Goal: Task Accomplishment & Management: Complete application form

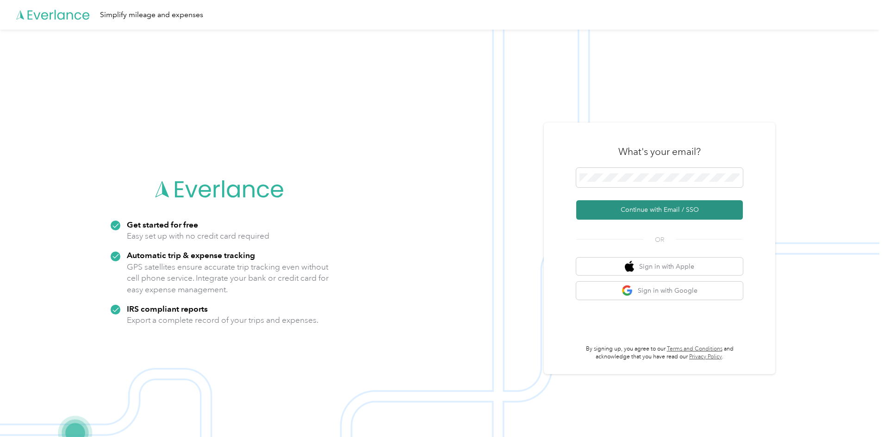
click at [661, 216] on button "Continue with Email / SSO" at bounding box center [659, 209] width 167 height 19
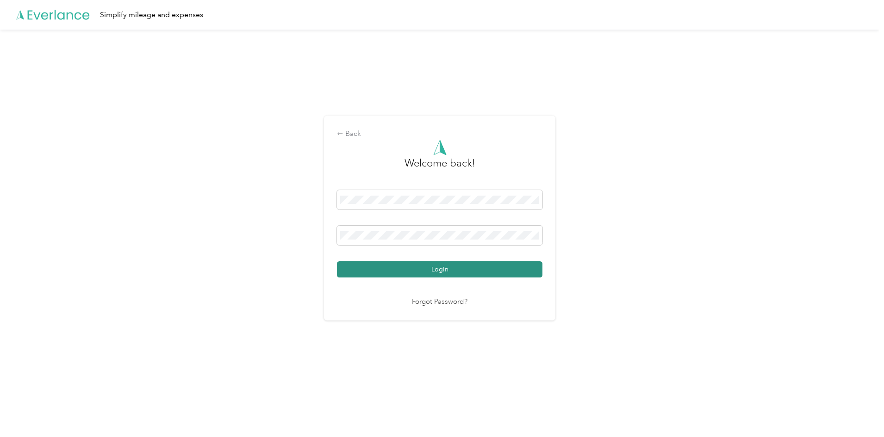
click at [458, 262] on button "Login" at bounding box center [439, 269] width 205 height 16
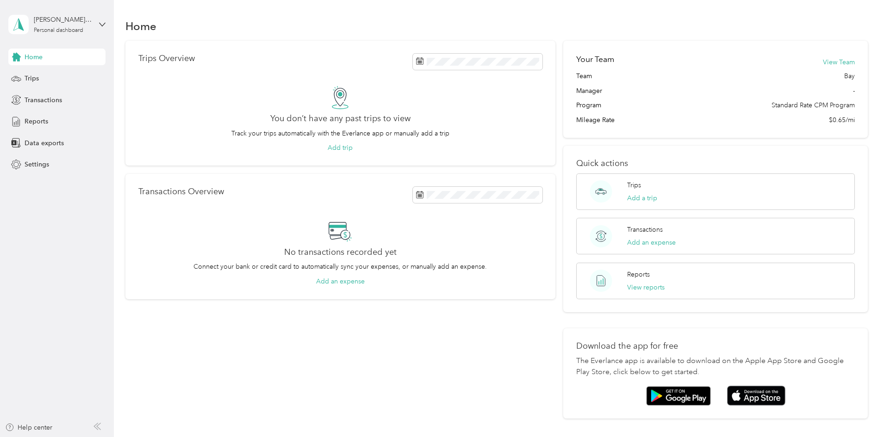
click at [383, 230] on div "No transactions recorded yet Connect your bank or credit card to automatically …" at bounding box center [340, 252] width 404 height 67
click at [627, 198] on button "Add a trip" at bounding box center [642, 198] width 30 height 10
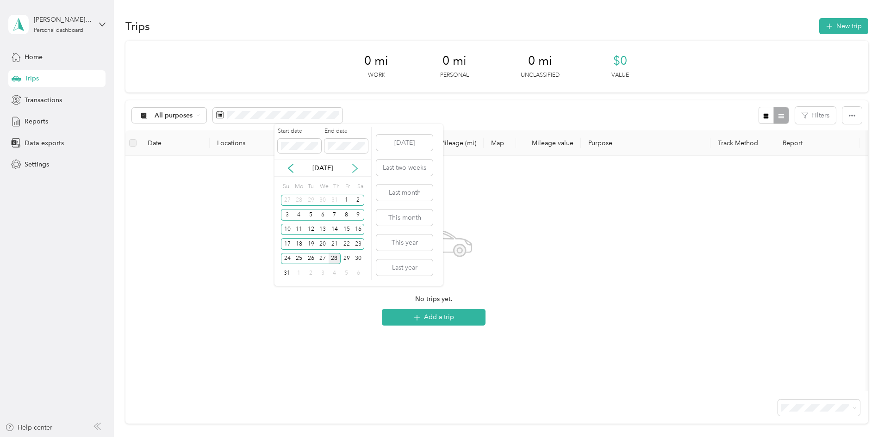
click at [356, 167] on icon at bounding box center [354, 168] width 5 height 8
click at [292, 171] on icon at bounding box center [290, 168] width 9 height 9
click at [334, 259] on div "28" at bounding box center [334, 259] width 12 height 12
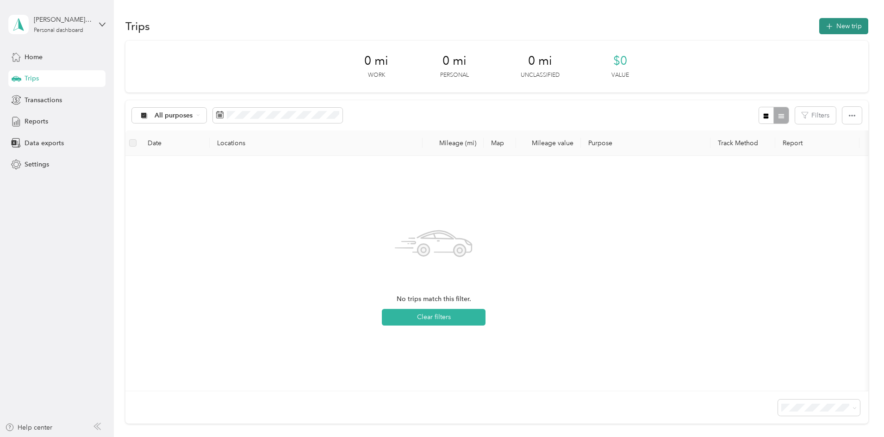
click at [819, 23] on button "New trip" at bounding box center [843, 26] width 49 height 16
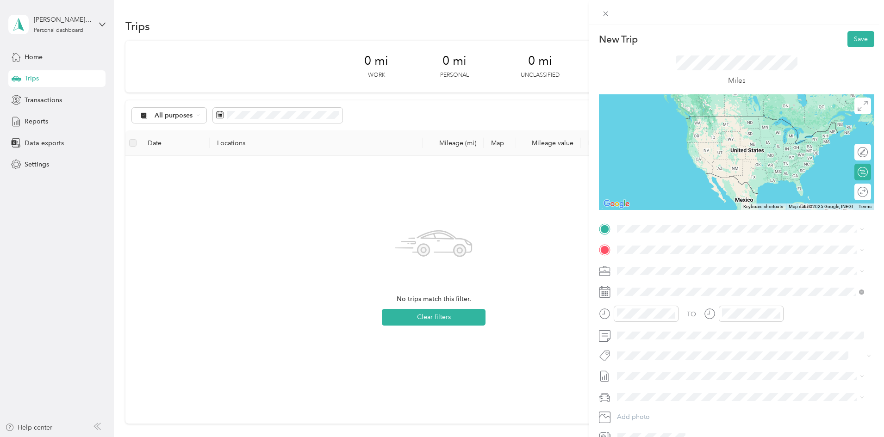
click at [735, 266] on div "[STREET_ADDRESS][PERSON_NAME][PERSON_NAME][US_STATE]" at bounding box center [740, 260] width 241 height 12
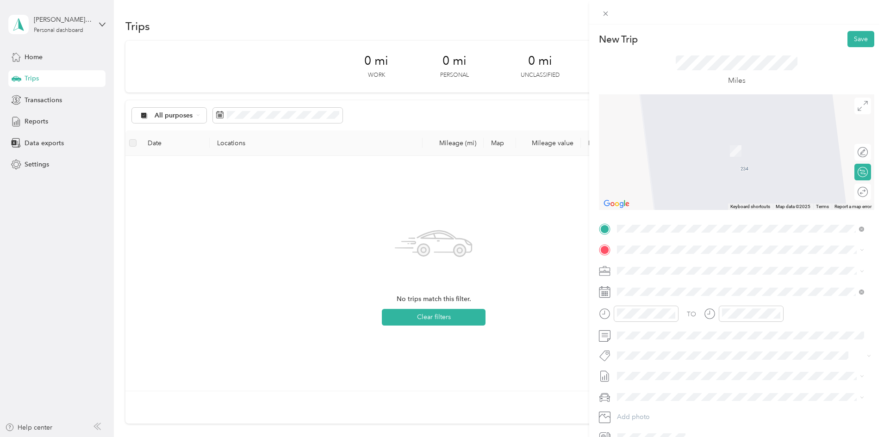
click at [695, 293] on div "TEAM Arthrex [GEOGRAPHIC_DATA] [STREET_ADDRESS][PERSON_NAME][US_STATE]" at bounding box center [706, 289] width 144 height 23
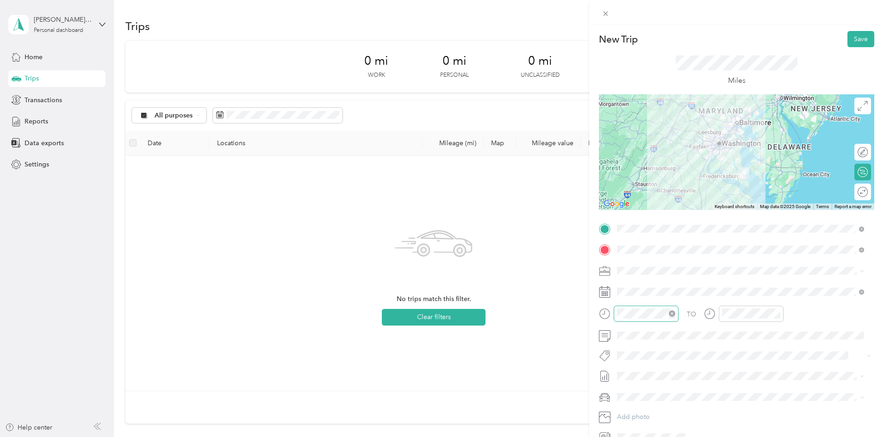
click at [671, 319] on div at bounding box center [645, 314] width 65 height 16
click at [626, 280] on div "07" at bounding box center [626, 280] width 22 height 13
click at [679, 186] on div "AM" at bounding box center [679, 190] width 22 height 13
click at [649, 189] on div "00" at bounding box center [653, 190] width 22 height 13
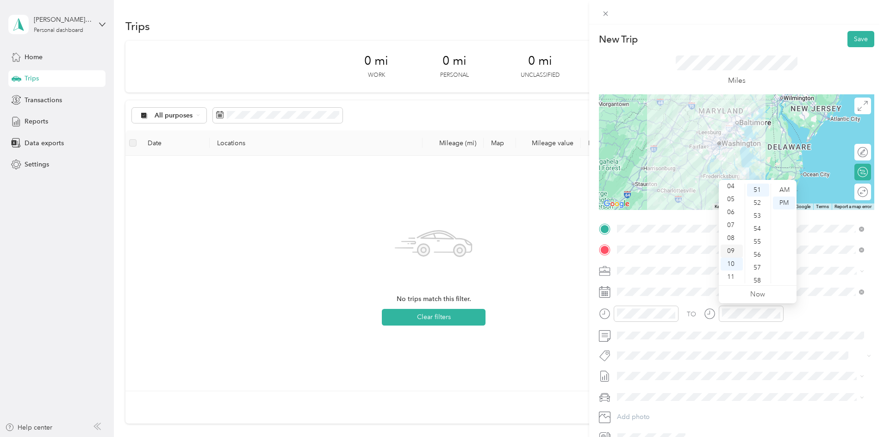
click at [729, 250] on div "09" at bounding box center [731, 251] width 22 height 13
click at [752, 195] on div "00" at bounding box center [758, 190] width 22 height 13
click at [779, 189] on div "AM" at bounding box center [784, 190] width 22 height 13
click at [710, 327] on div at bounding box center [744, 317] width 80 height 23
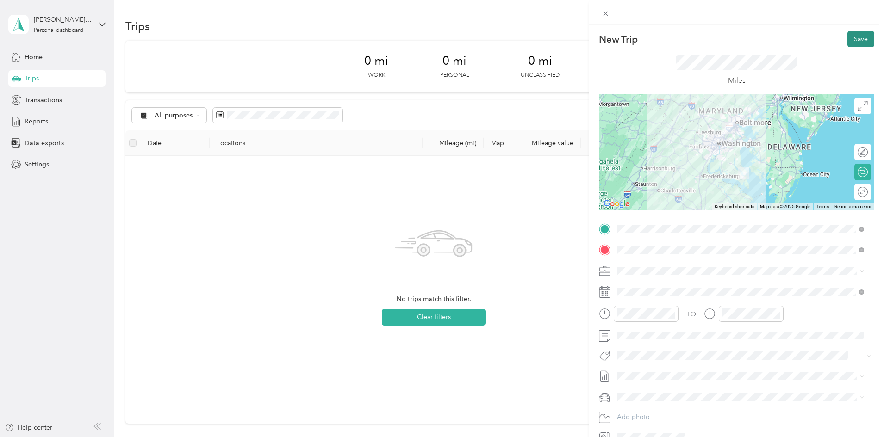
click at [854, 36] on button "Save" at bounding box center [860, 39] width 27 height 16
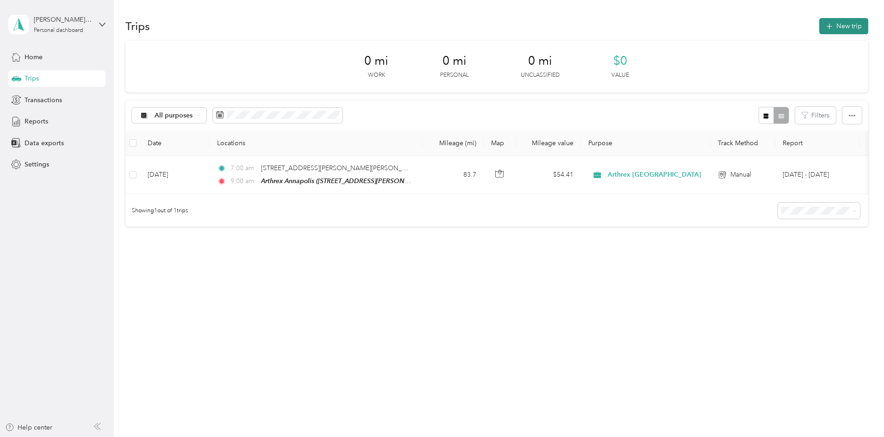
click at [819, 32] on button "New trip" at bounding box center [843, 26] width 49 height 16
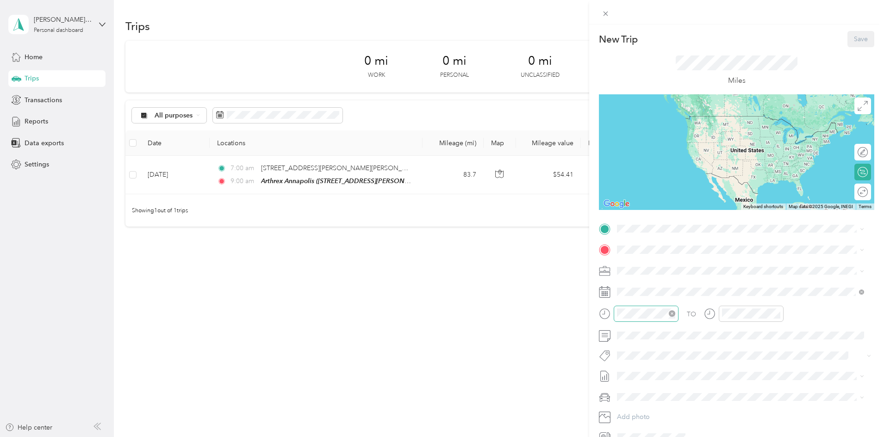
click at [661, 319] on div at bounding box center [645, 314] width 65 height 16
click at [627, 208] on div "02" at bounding box center [626, 206] width 22 height 13
click at [653, 246] on div "15" at bounding box center [653, 245] width 22 height 13
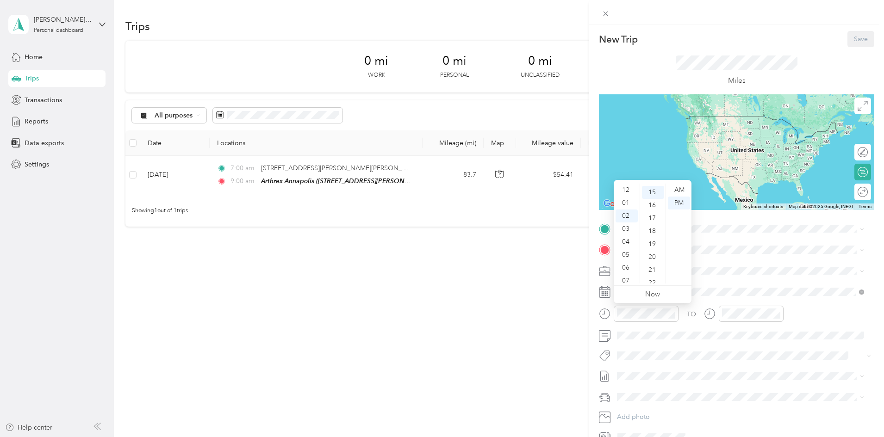
scroll to position [194, 0]
click at [682, 193] on div "AM" at bounding box center [679, 190] width 22 height 13
click at [686, 202] on div "PM" at bounding box center [679, 203] width 22 height 13
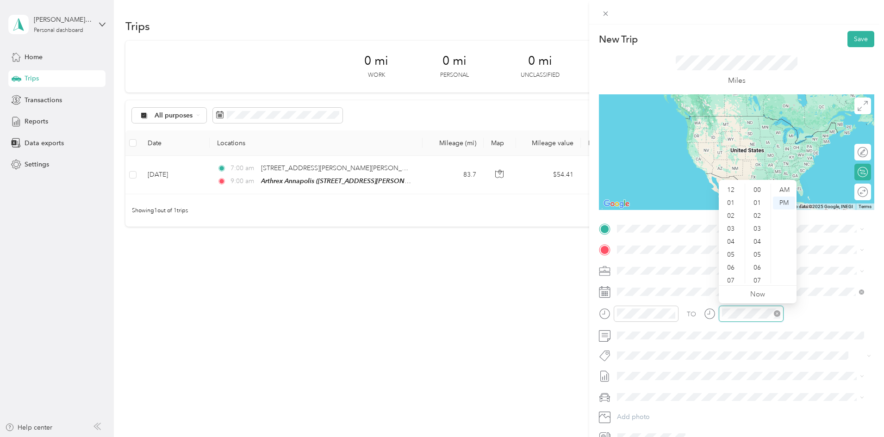
scroll to position [56, 0]
click at [729, 189] on div "04" at bounding box center [731, 186] width 22 height 13
click at [753, 230] on div "30" at bounding box center [758, 229] width 22 height 13
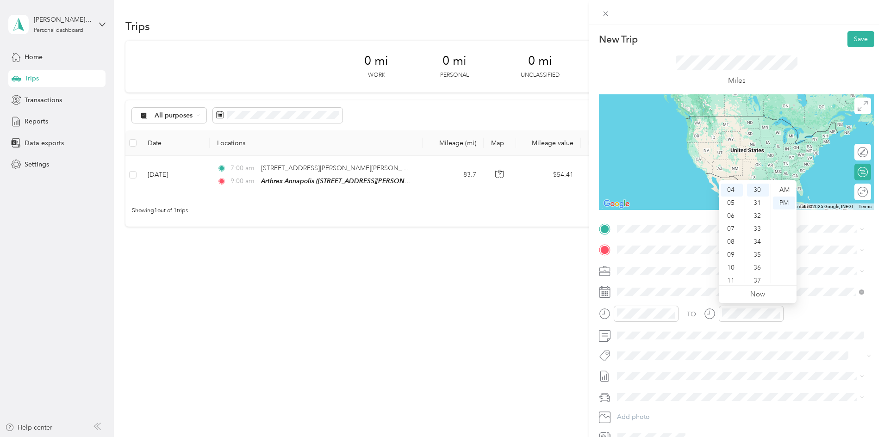
click at [809, 316] on div "TO" at bounding box center [736, 317] width 275 height 23
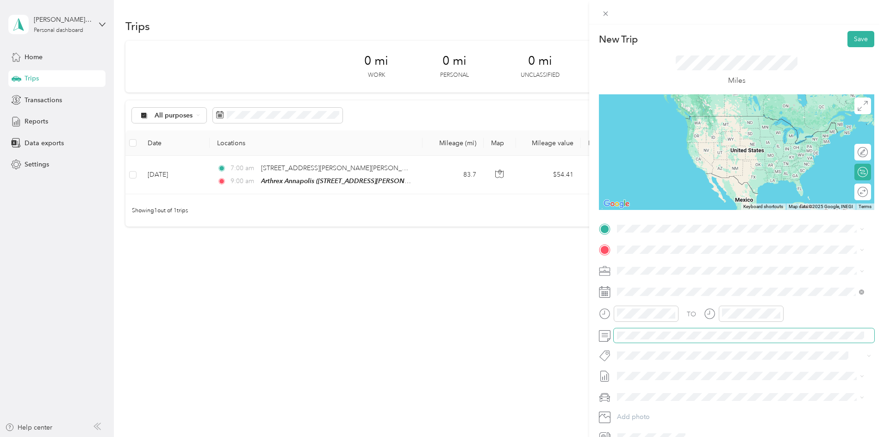
click at [606, 339] on div at bounding box center [736, 335] width 275 height 15
click at [695, 281] on div "TEAM Arthrex [GEOGRAPHIC_DATA] [STREET_ADDRESS][PERSON_NAME][US_STATE]" at bounding box center [740, 273] width 241 height 26
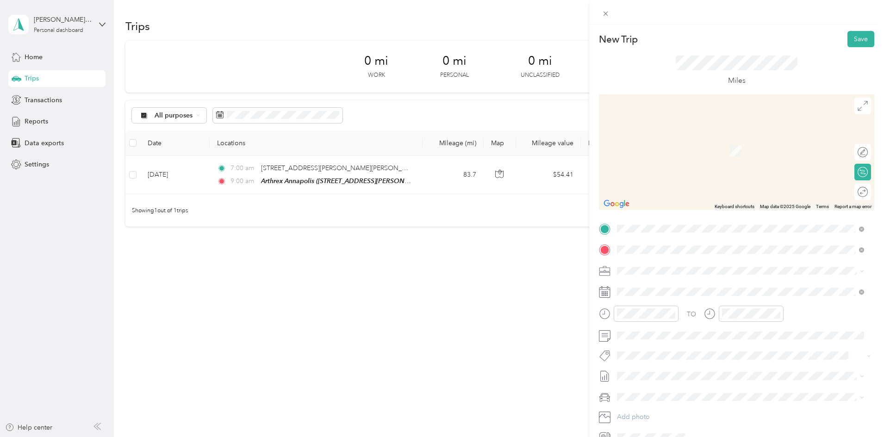
click at [772, 286] on div "[STREET_ADDRESS][PERSON_NAME][PERSON_NAME][US_STATE]" at bounding box center [740, 284] width 241 height 12
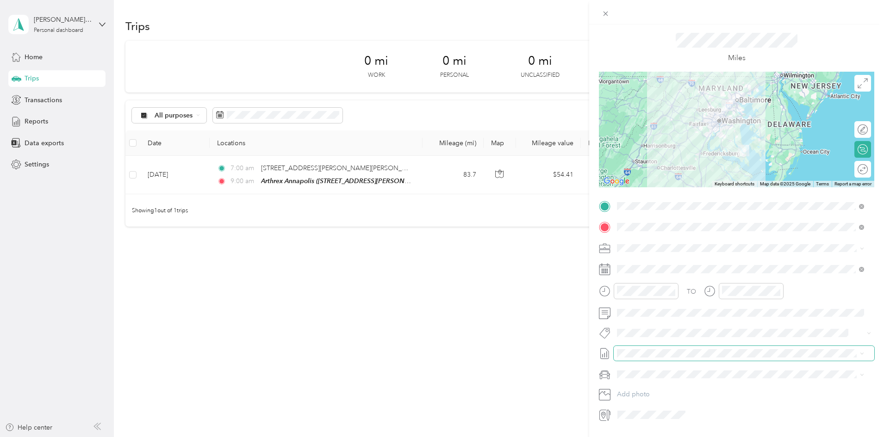
scroll to position [0, 0]
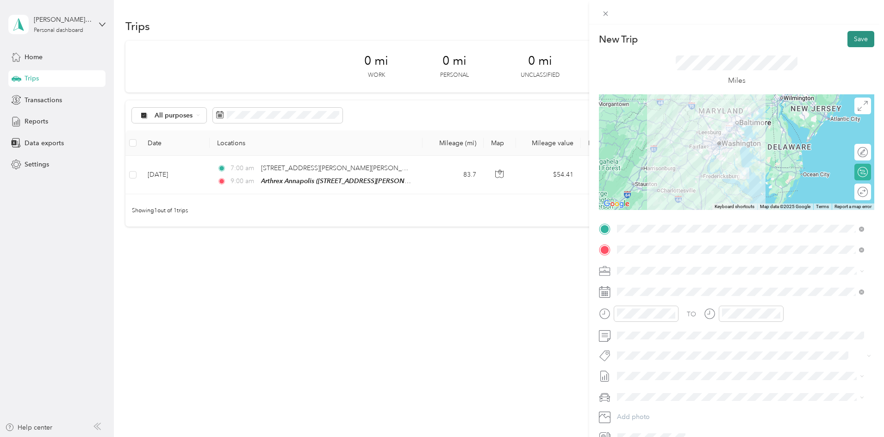
click at [857, 36] on button "Save" at bounding box center [860, 39] width 27 height 16
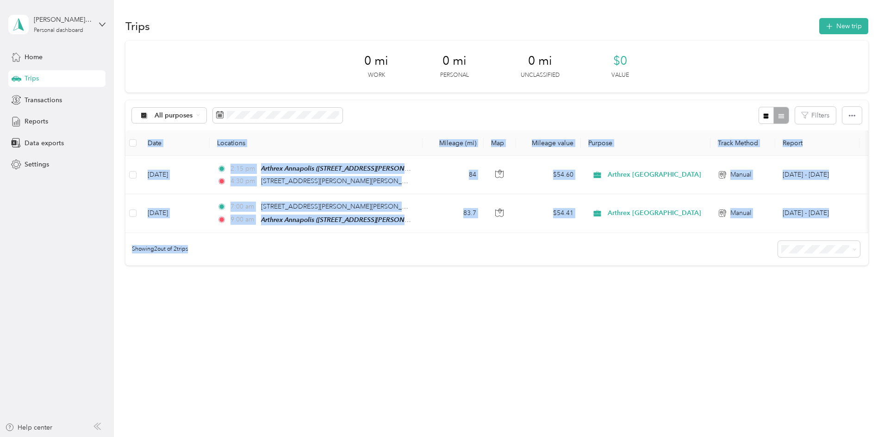
drag, startPoint x: 661, startPoint y: 240, endPoint x: 726, endPoint y: 235, distance: 65.9
click at [726, 235] on div "All purposes Filters Date Locations Mileage (mi) Map Mileage value Purpose Trac…" at bounding box center [496, 182] width 742 height 165
click at [516, 310] on div "Trips New trip 0 mi Work 0 mi Personal 0 mi Unclassified $0 Value All purposes …" at bounding box center [496, 174] width 765 height 348
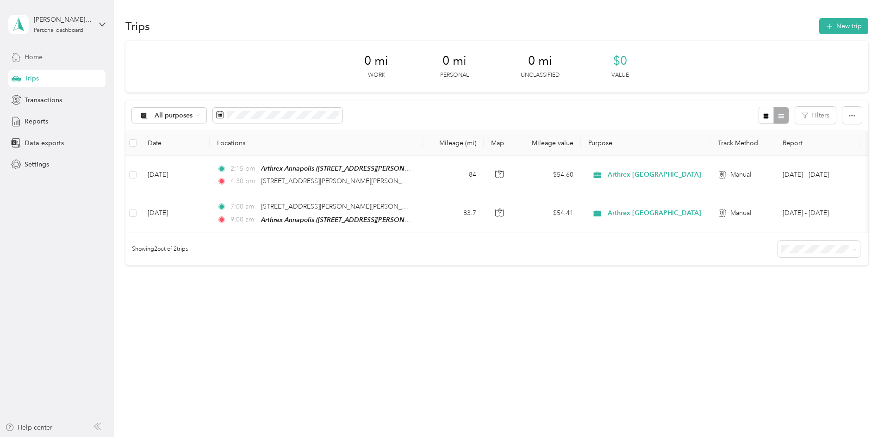
click at [42, 61] on span "Home" at bounding box center [34, 57] width 18 height 10
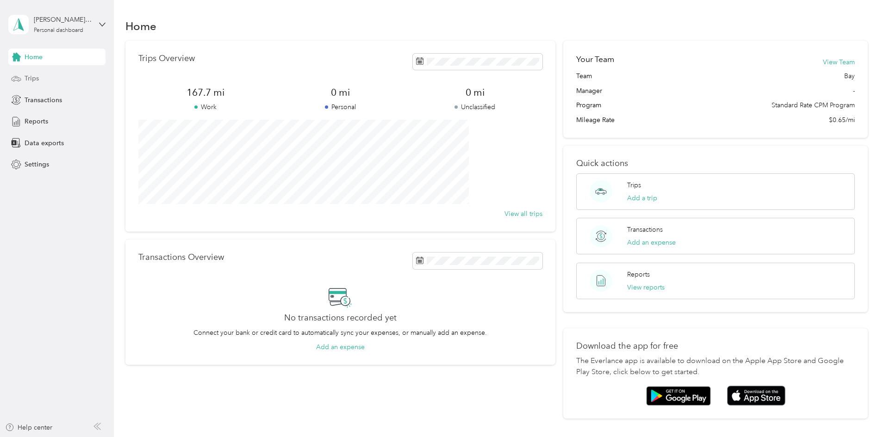
click at [38, 81] on span "Trips" at bounding box center [32, 79] width 14 height 10
